Goal: Information Seeking & Learning: Learn about a topic

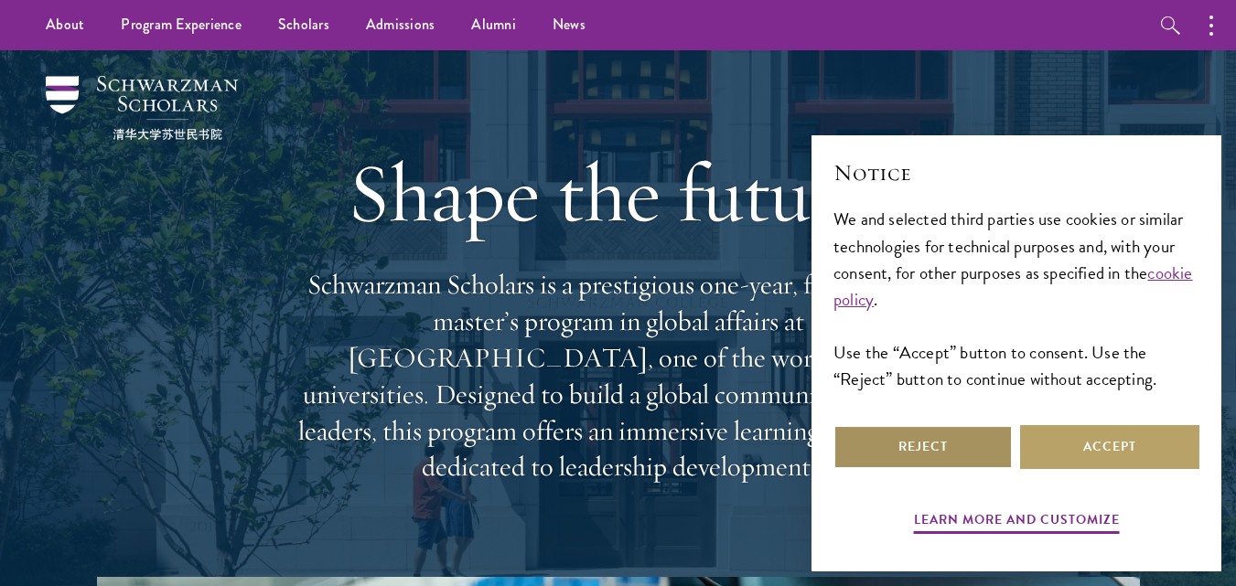
click at [865, 449] on button "Reject" at bounding box center [922, 447] width 179 height 44
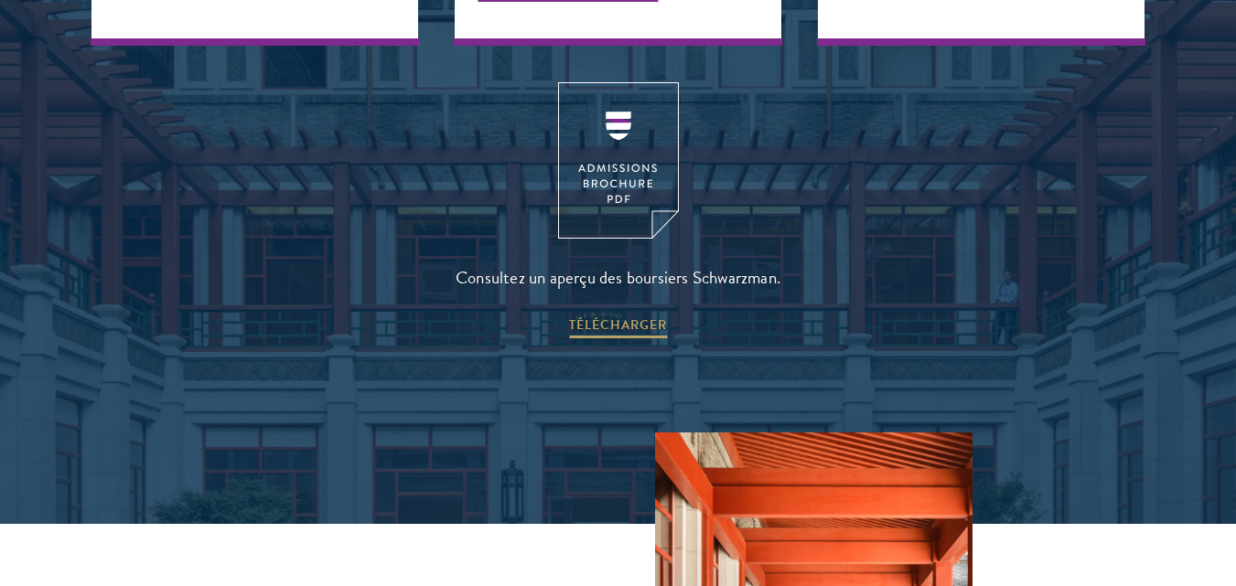
scroll to position [2640, 0]
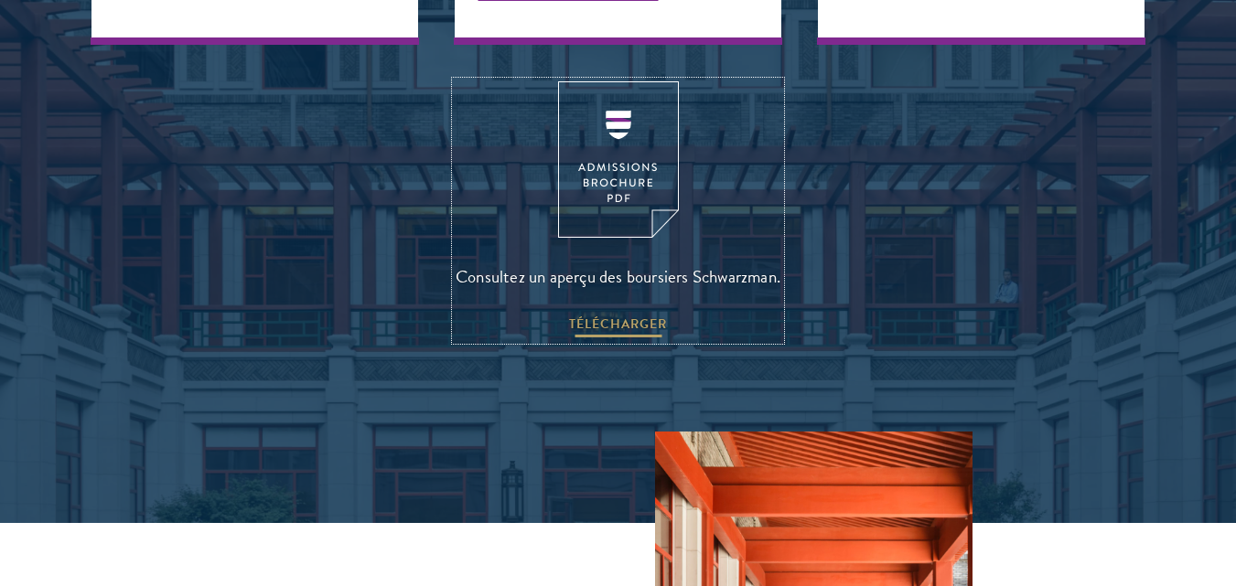
click at [620, 314] on font "TÉLÉCHARGER" at bounding box center [618, 323] width 98 height 19
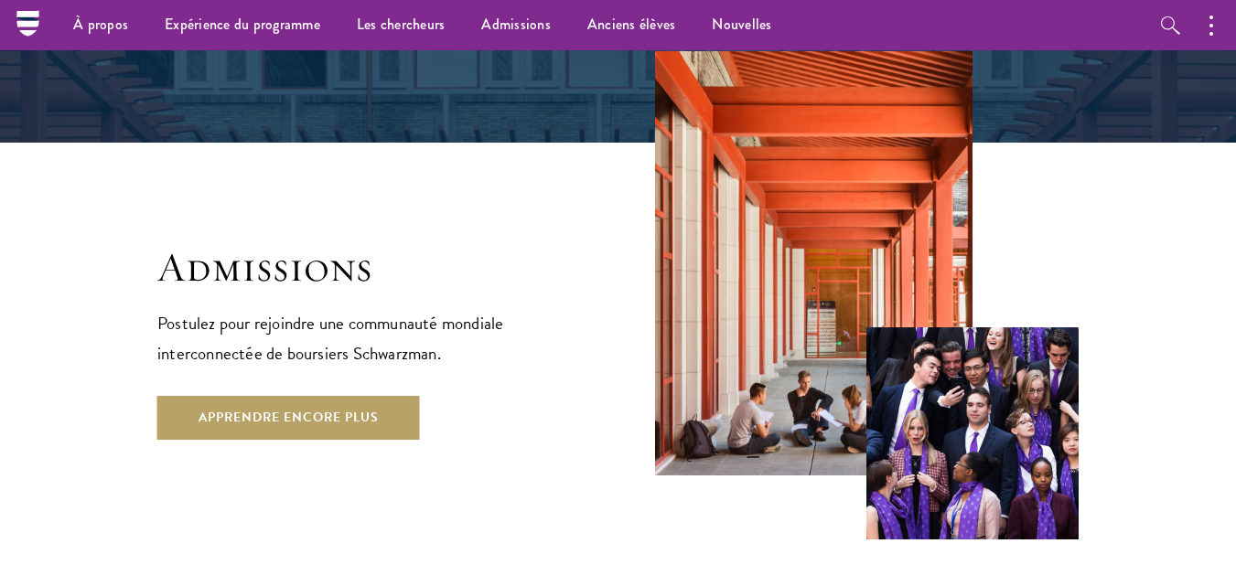
scroll to position [3019, 0]
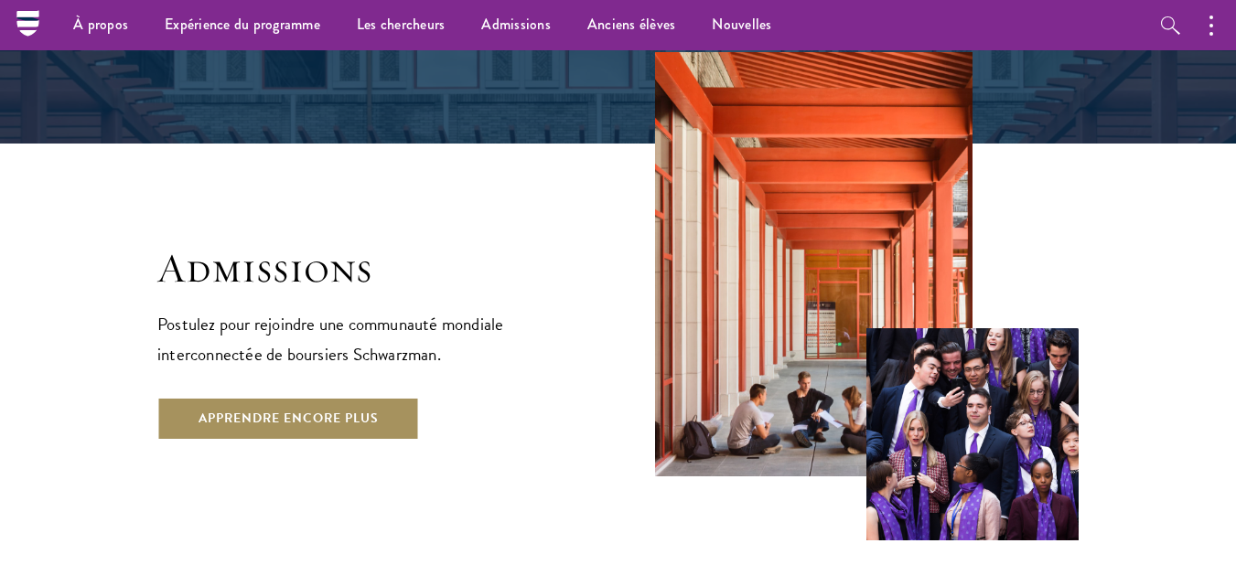
click at [299, 409] on font "Apprendre encore plus" at bounding box center [288, 418] width 180 height 19
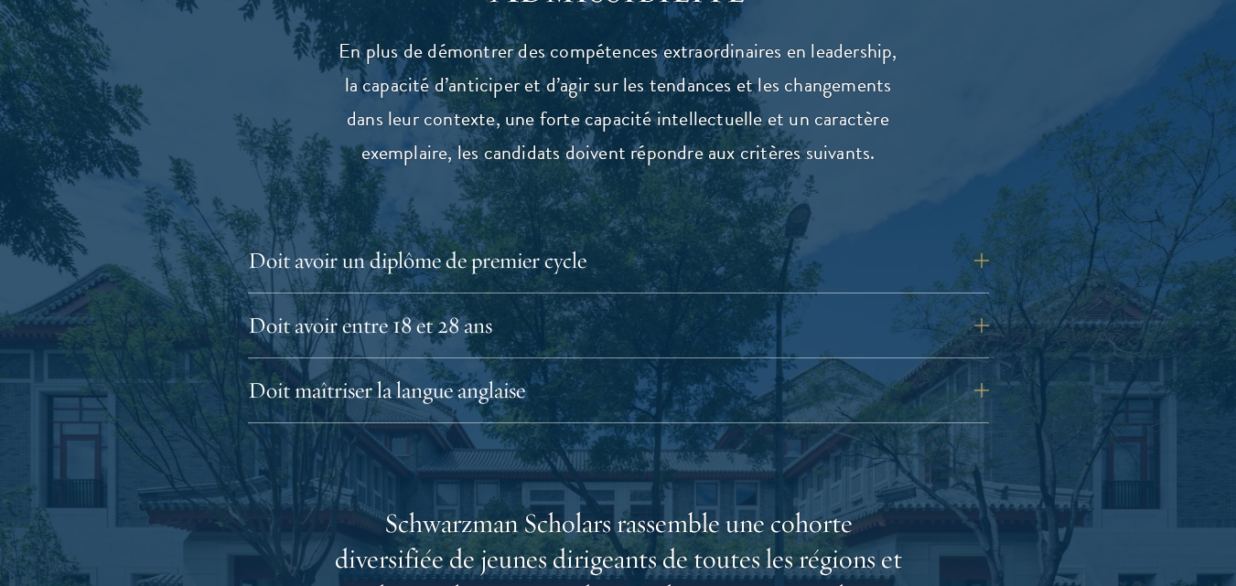
scroll to position [2586, 0]
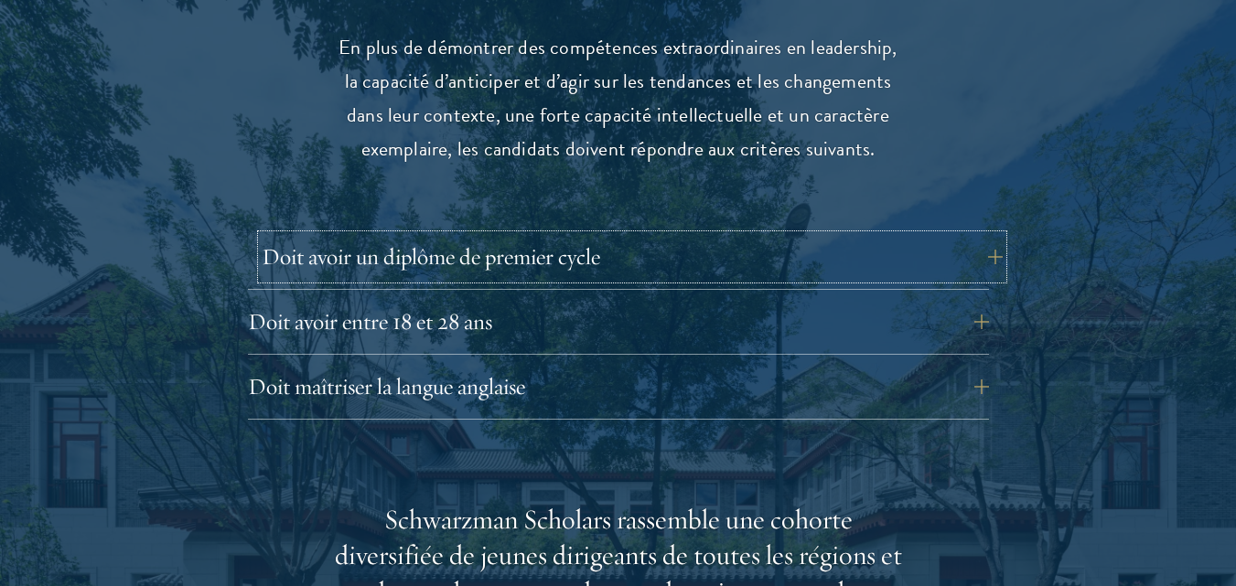
click at [485, 256] on font "Doit avoir un diplôme de premier cycle" at bounding box center [431, 256] width 338 height 28
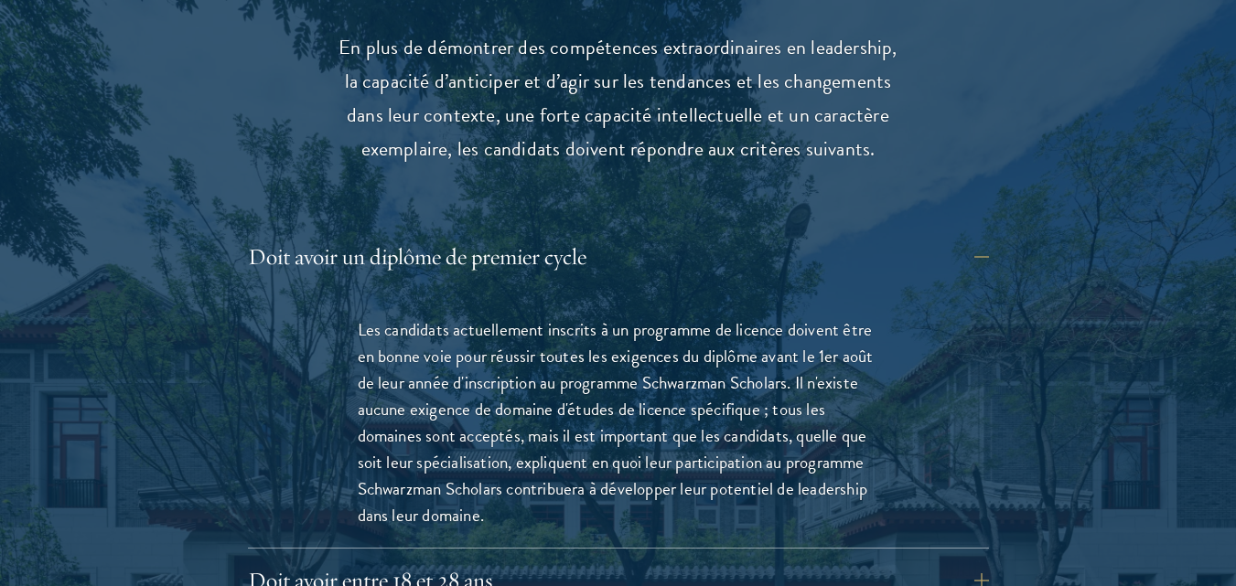
click at [585, 415] on font "Les candidats actuellement inscrits à un programme de licence doivent être en b…" at bounding box center [616, 422] width 516 height 212
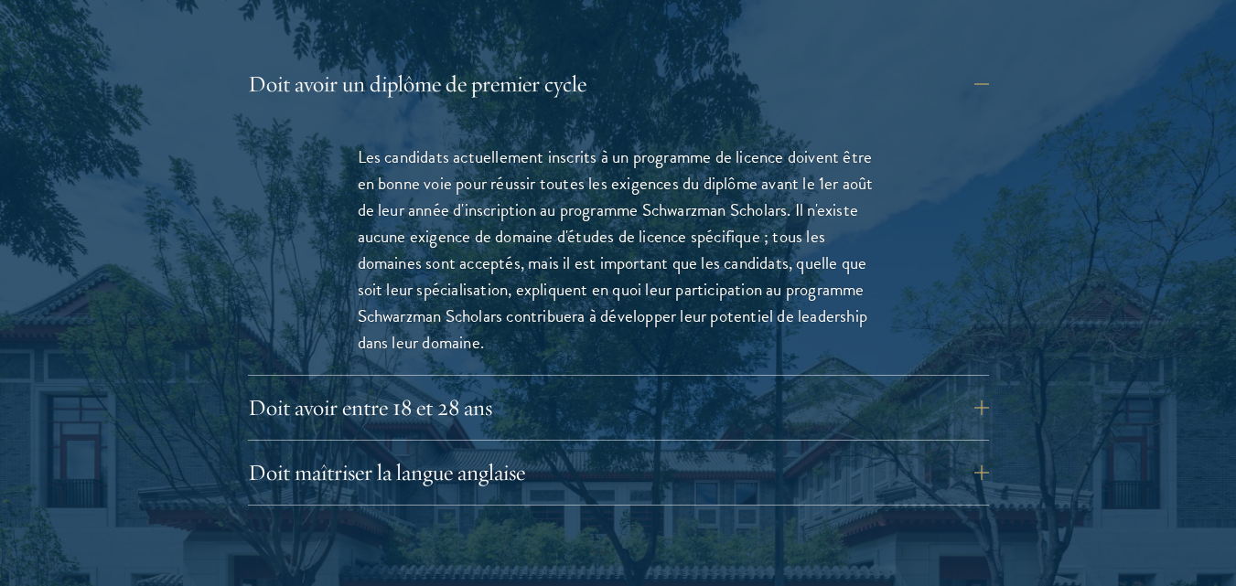
scroll to position [2766, 0]
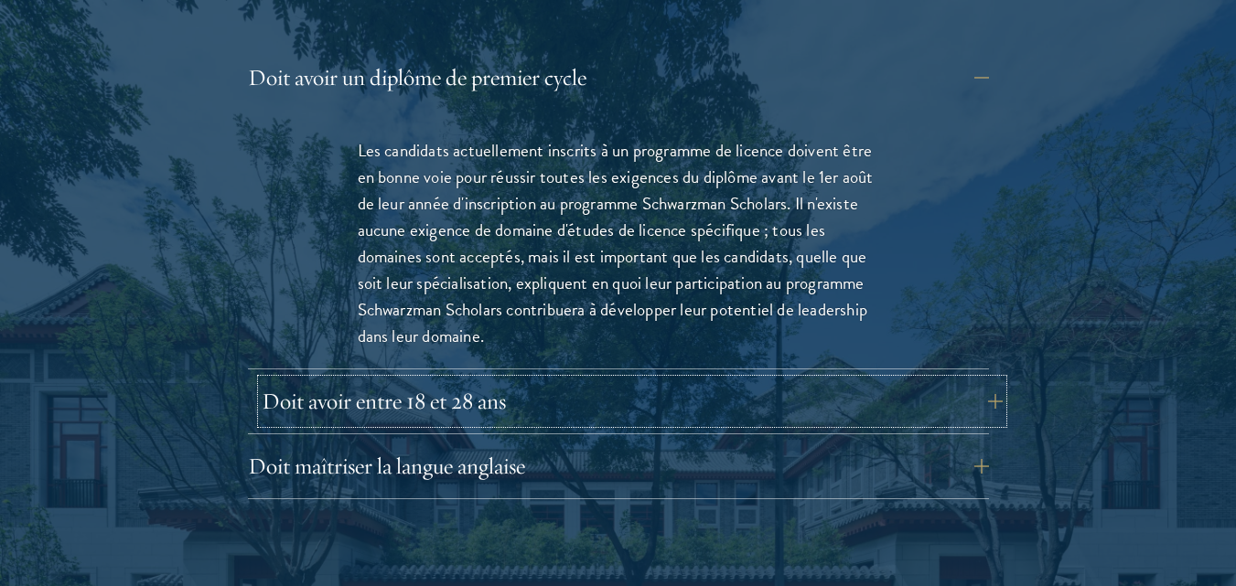
click at [565, 401] on button "Doit avoir entre 18 et 28 ans" at bounding box center [632, 402] width 741 height 44
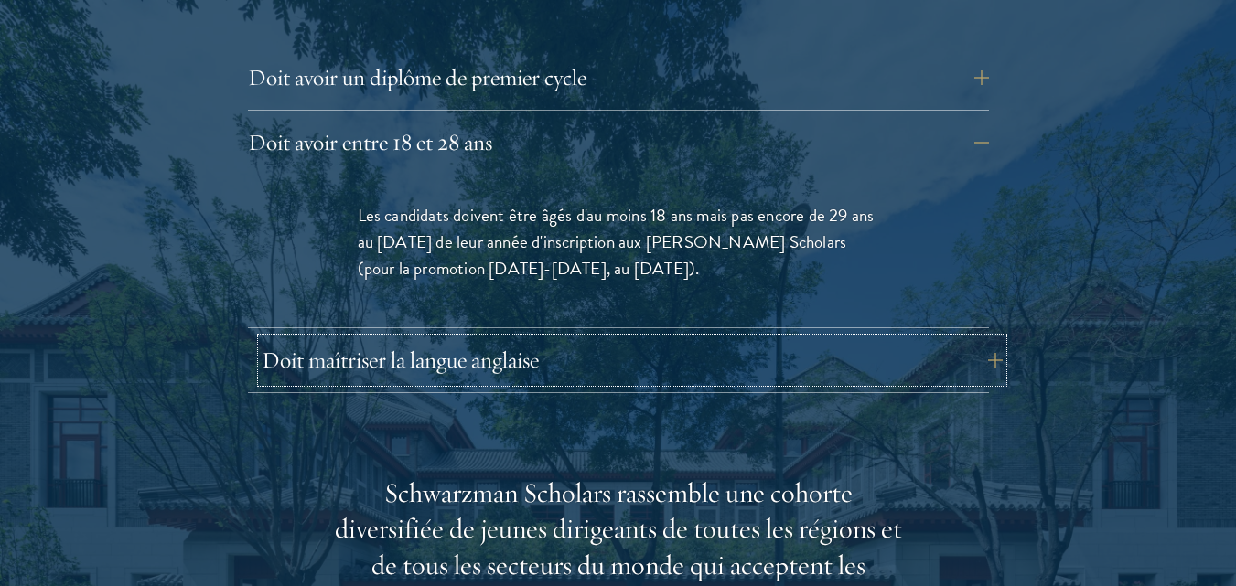
click at [634, 361] on button "Doit maîtriser la langue anglaise" at bounding box center [632, 360] width 741 height 44
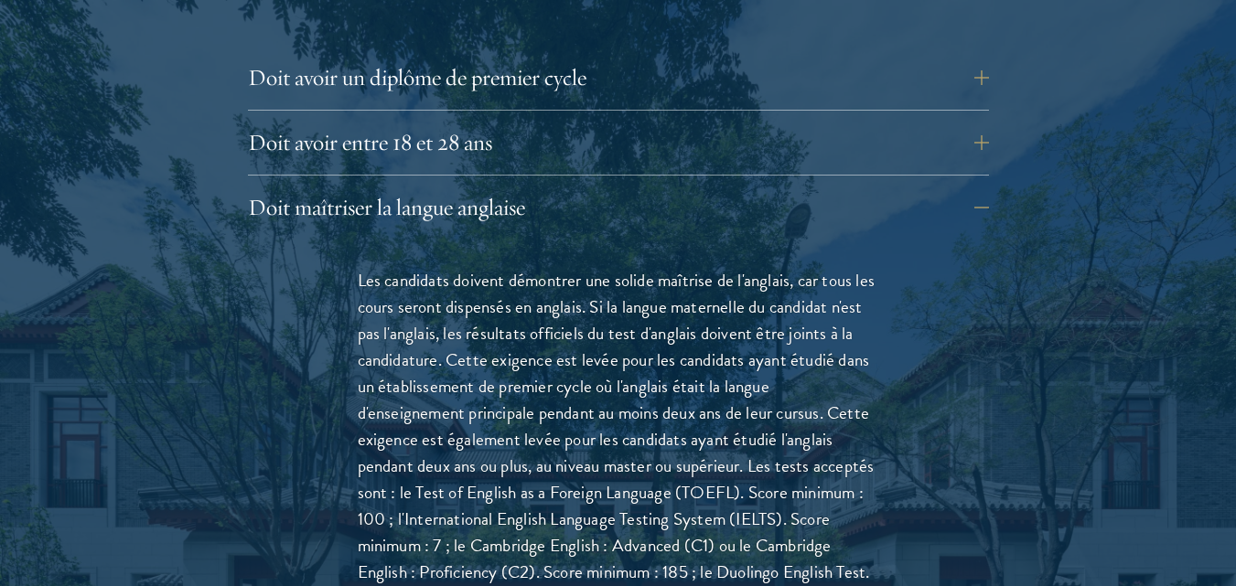
click at [720, 371] on font "Les candidats doivent démontrer une solide maîtrise de l'anglais, car tous les …" at bounding box center [617, 440] width 518 height 346
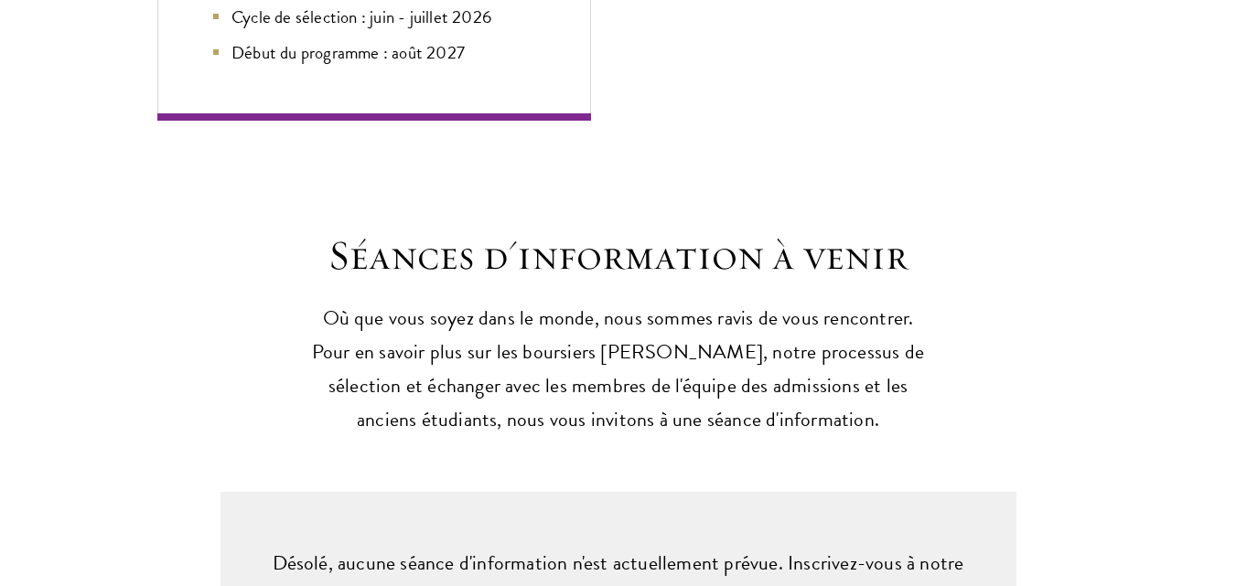
scroll to position [5047, 0]
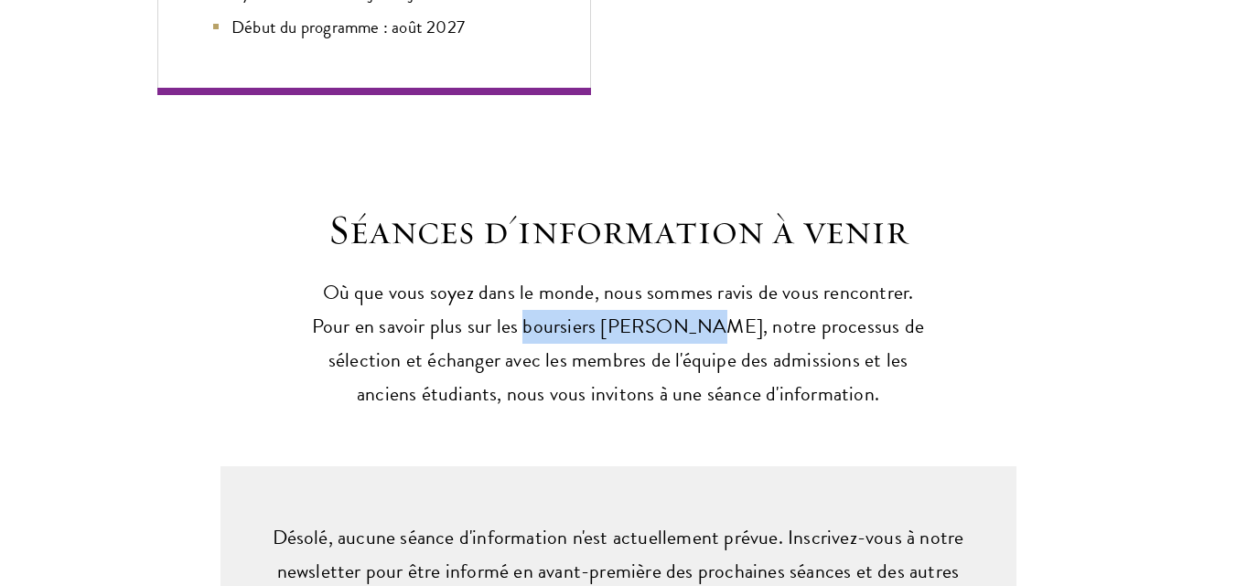
drag, startPoint x: 483, startPoint y: 300, endPoint x: 659, endPoint y: 310, distance: 176.8
click at [659, 310] on font "Où que vous soyez dans le monde, nous sommes ravis de vous rencontrer. Pour en …" at bounding box center [618, 343] width 612 height 132
copy font "boursiers Schwarzman"
click at [659, 310] on font "Où que vous soyez dans le monde, nous sommes ravis de vous rencontrer. Pour en …" at bounding box center [618, 343] width 612 height 132
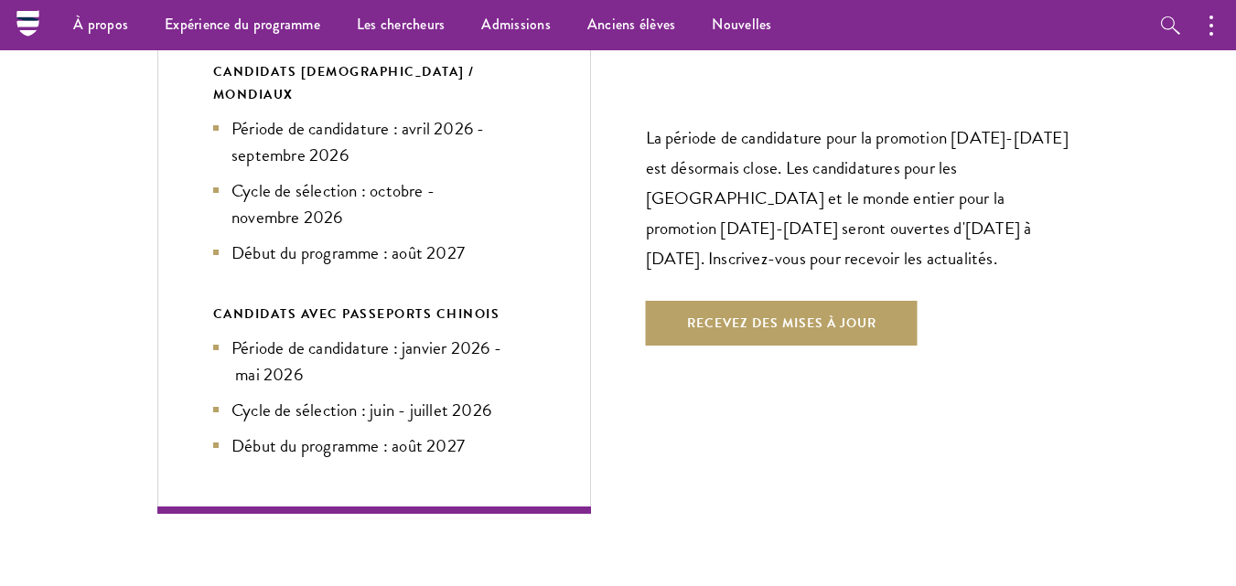
scroll to position [4627, 0]
click at [649, 478] on div "Prochain cycle de sélection CANDIDATS AMÉRICAINS / MONDIAUX Période de candidat…" at bounding box center [617, 227] width 921 height 578
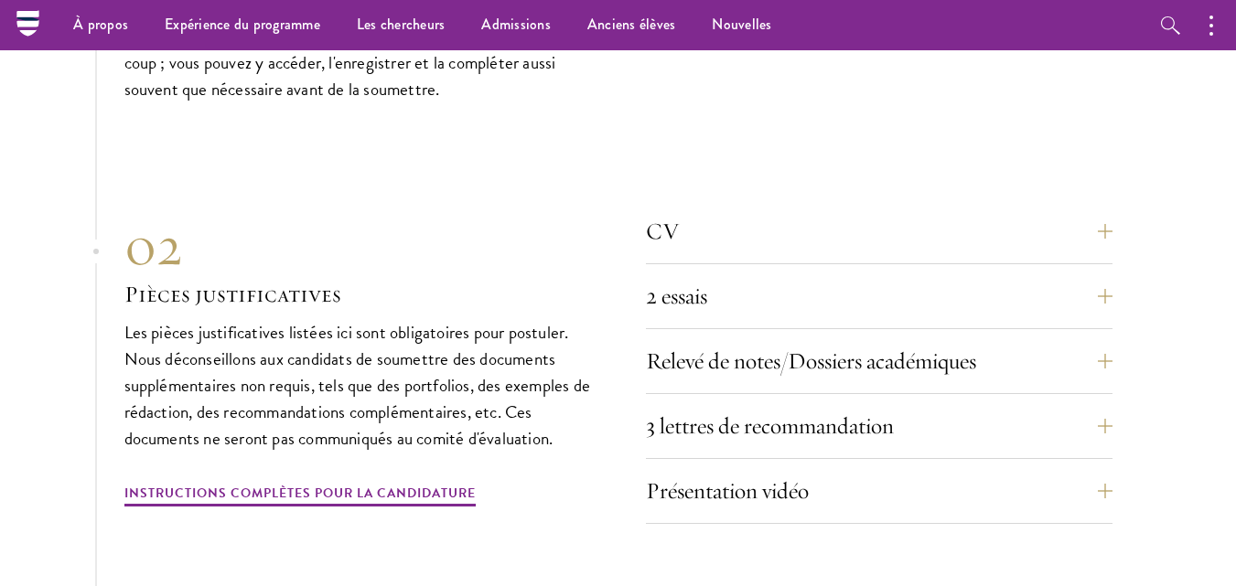
scroll to position [6422, 0]
click at [1115, 466] on section "01 Candidature en ligne 01 Candidature en ligne La candidature doit être complé…" at bounding box center [618, 405] width 1236 height 1132
click at [1108, 471] on button "Présentation vidéo" at bounding box center [892, 493] width 466 height 44
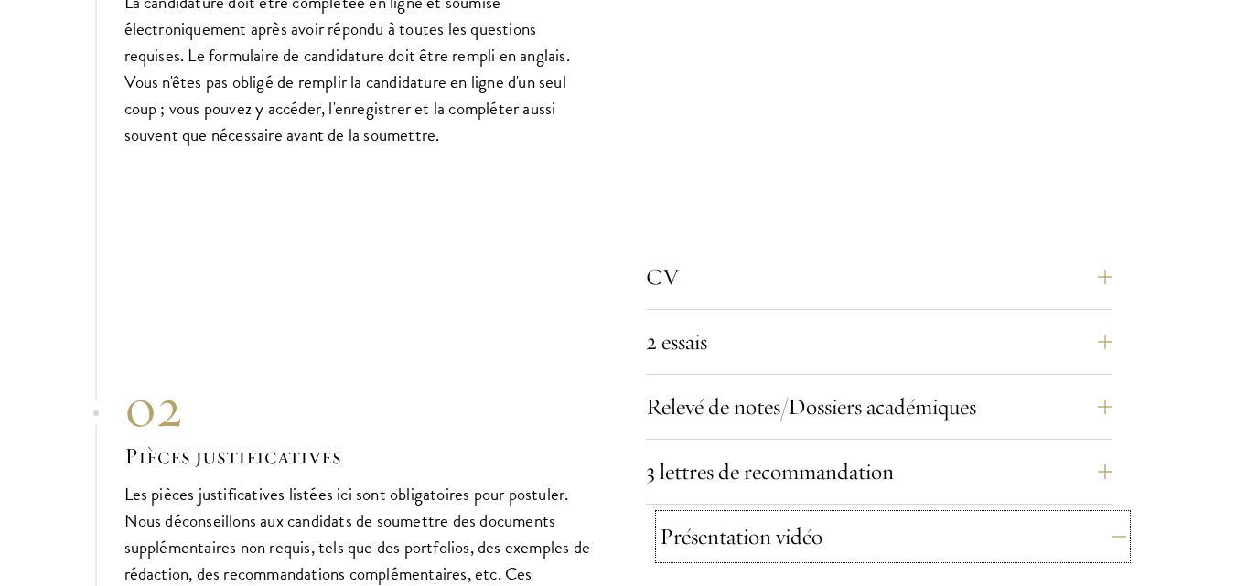
scroll to position [5892, 0]
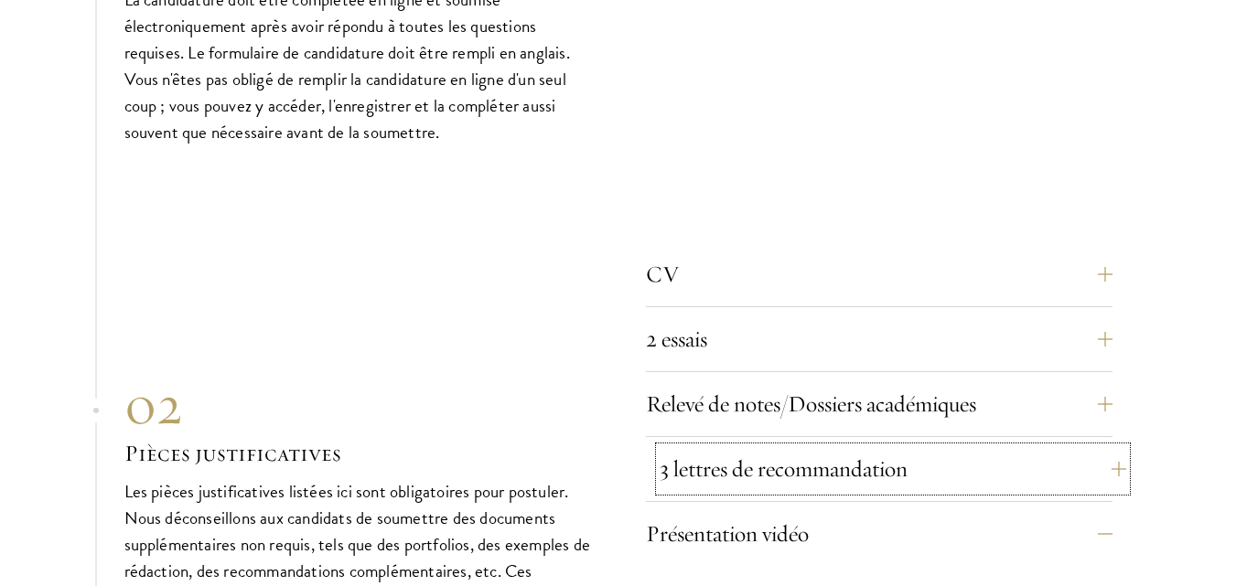
click at [810, 455] on font "3 lettres de recommandation" at bounding box center [783, 469] width 248 height 28
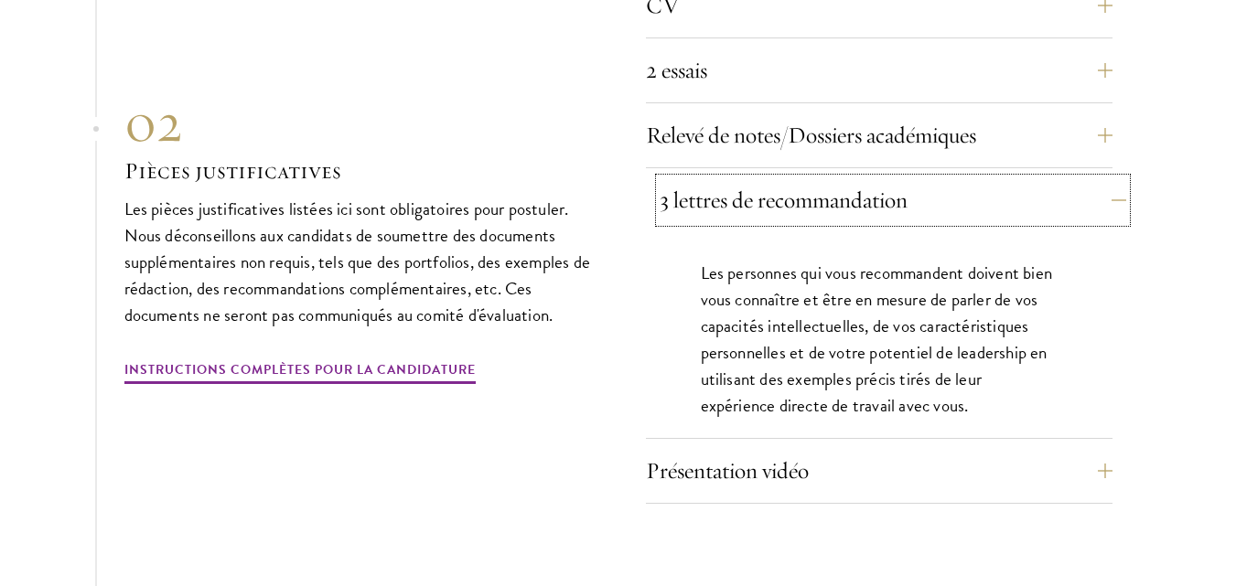
scroll to position [6162, 0]
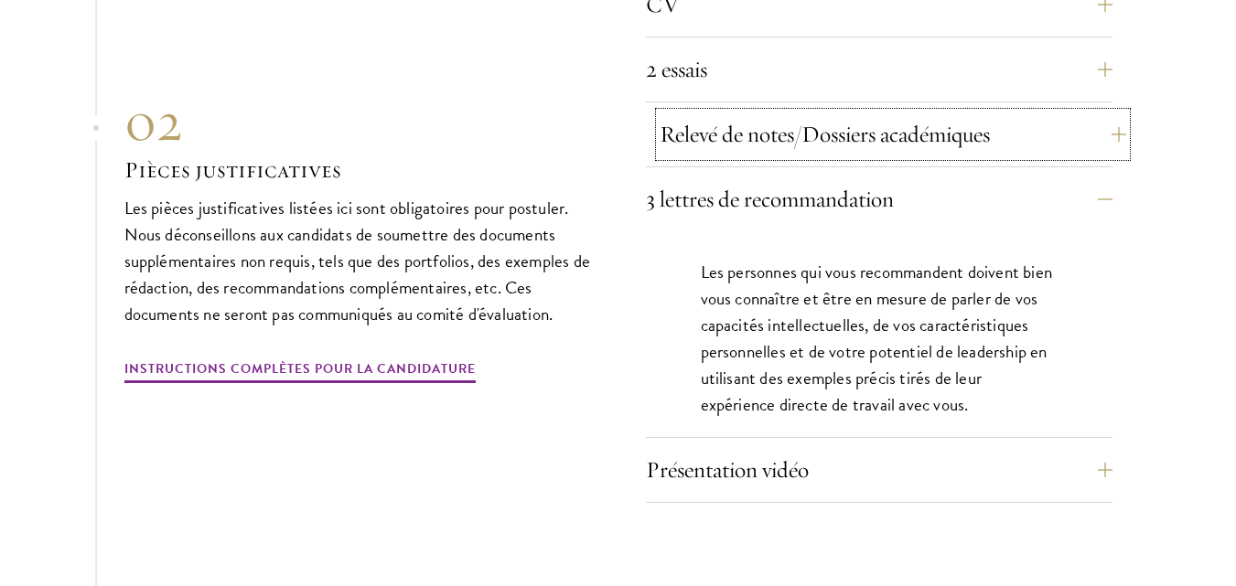
click at [939, 120] on font "Relevé de notes/Dossiers académiques" at bounding box center [824, 134] width 330 height 28
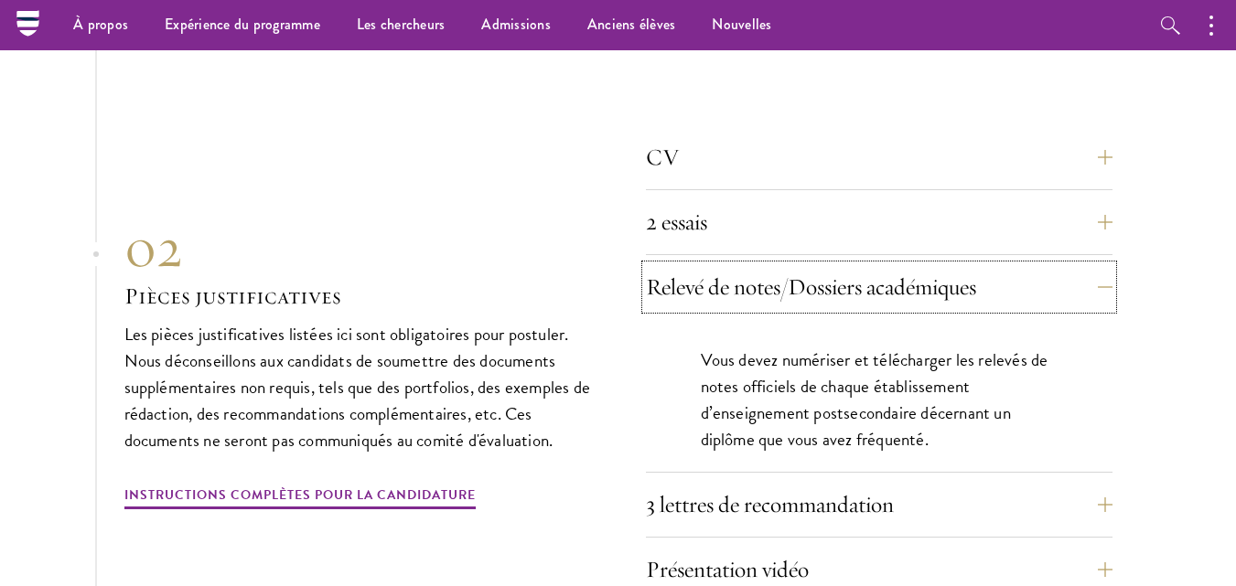
scroll to position [6008, 0]
click at [1032, 201] on button "2 essais" at bounding box center [892, 223] width 466 height 44
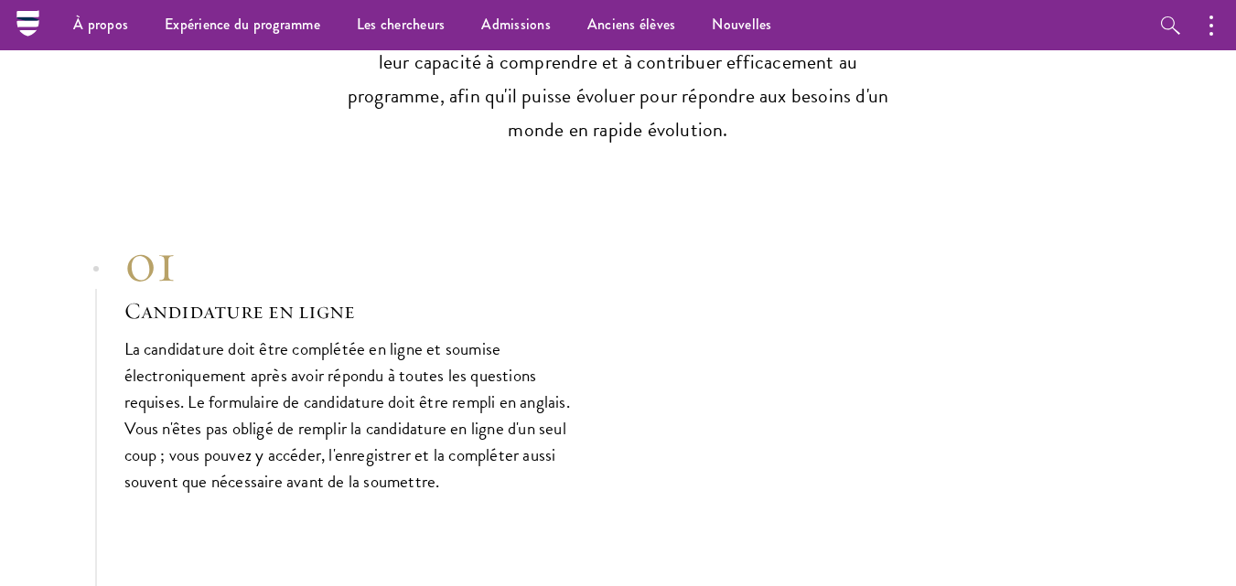
scroll to position [5490, 0]
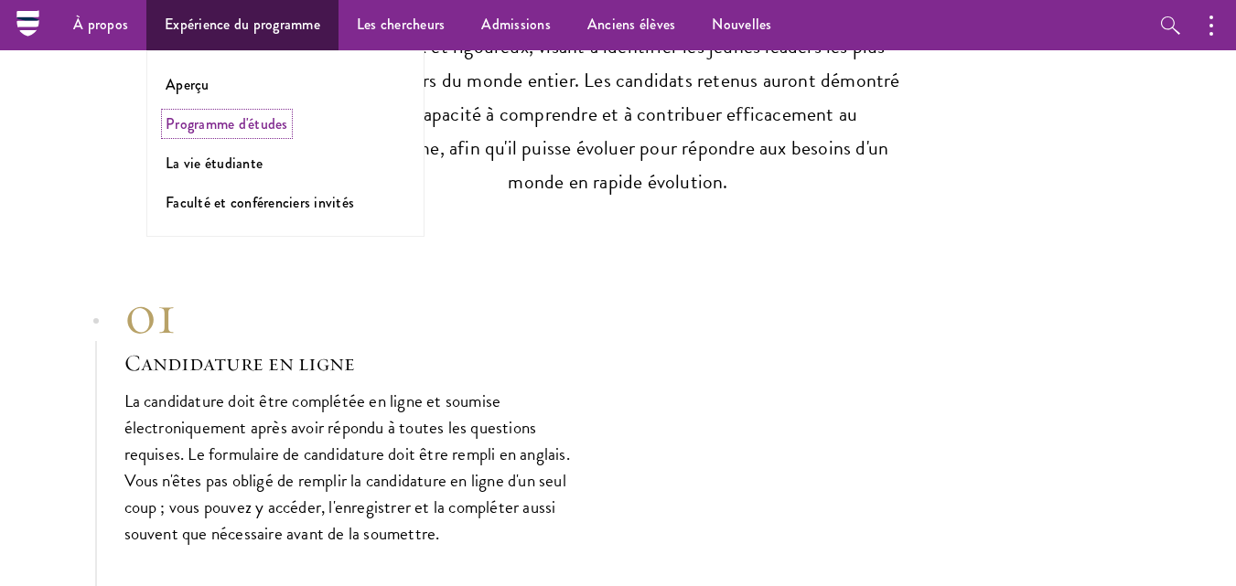
click at [231, 131] on font "Programme d'études" at bounding box center [227, 123] width 123 height 21
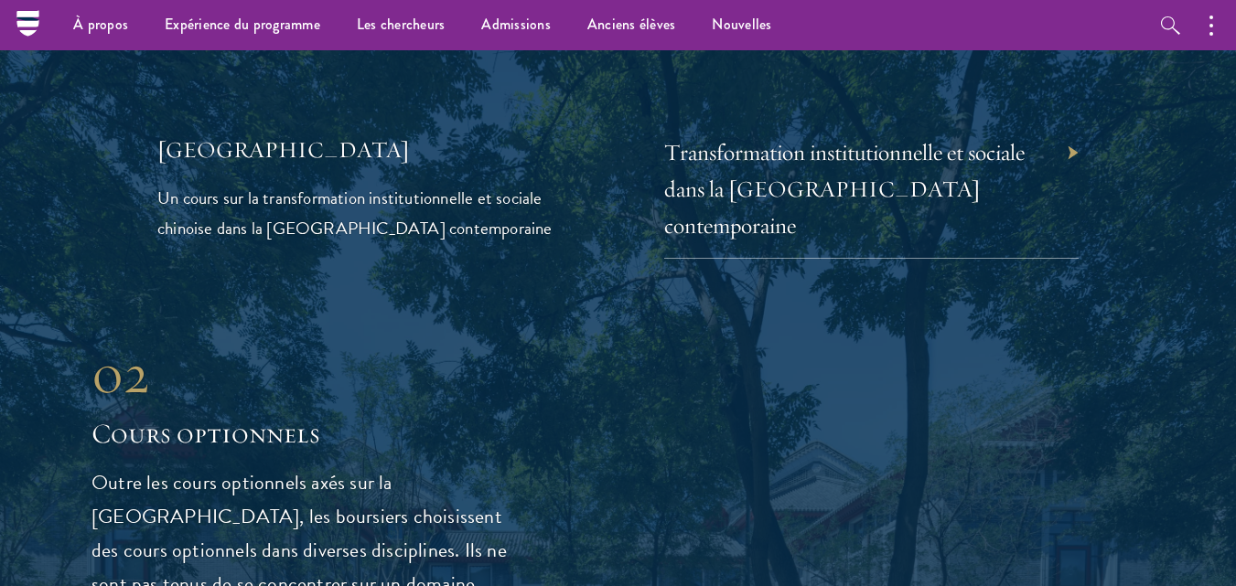
scroll to position [4760, 0]
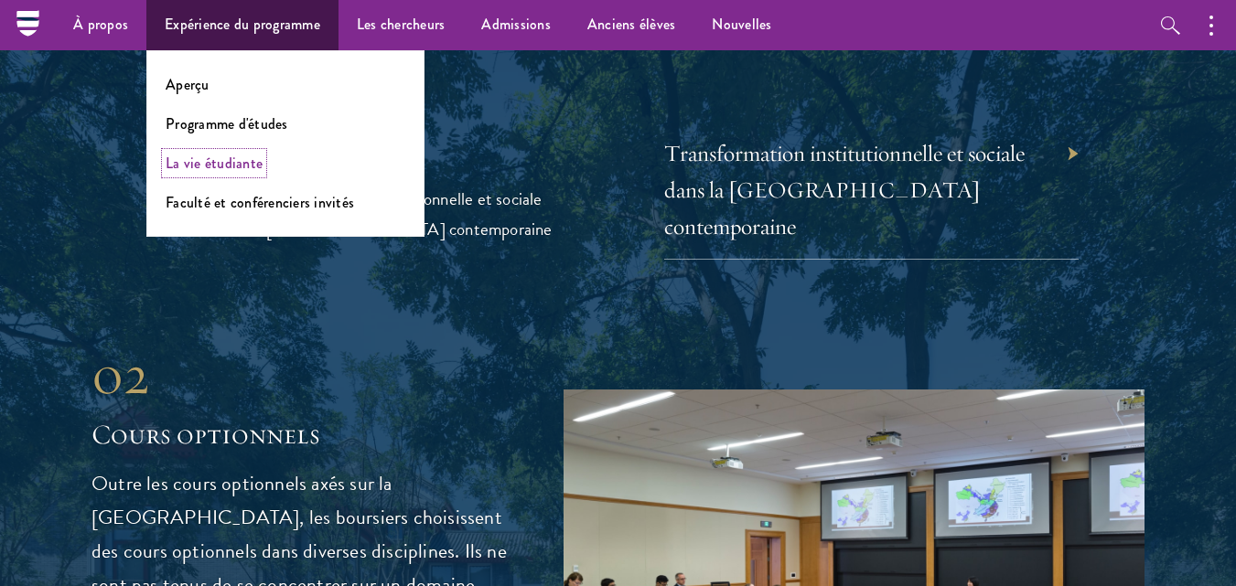
click at [231, 167] on font "La vie étudiante" at bounding box center [214, 163] width 97 height 21
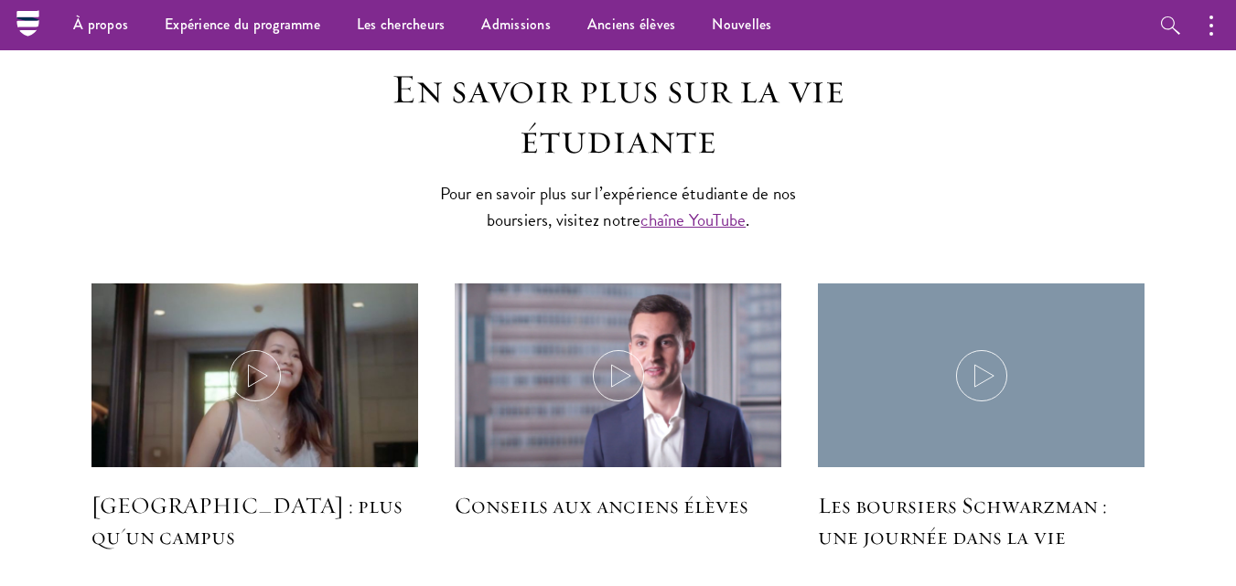
scroll to position [5565, 0]
